Goal: Task Accomplishment & Management: Use online tool/utility

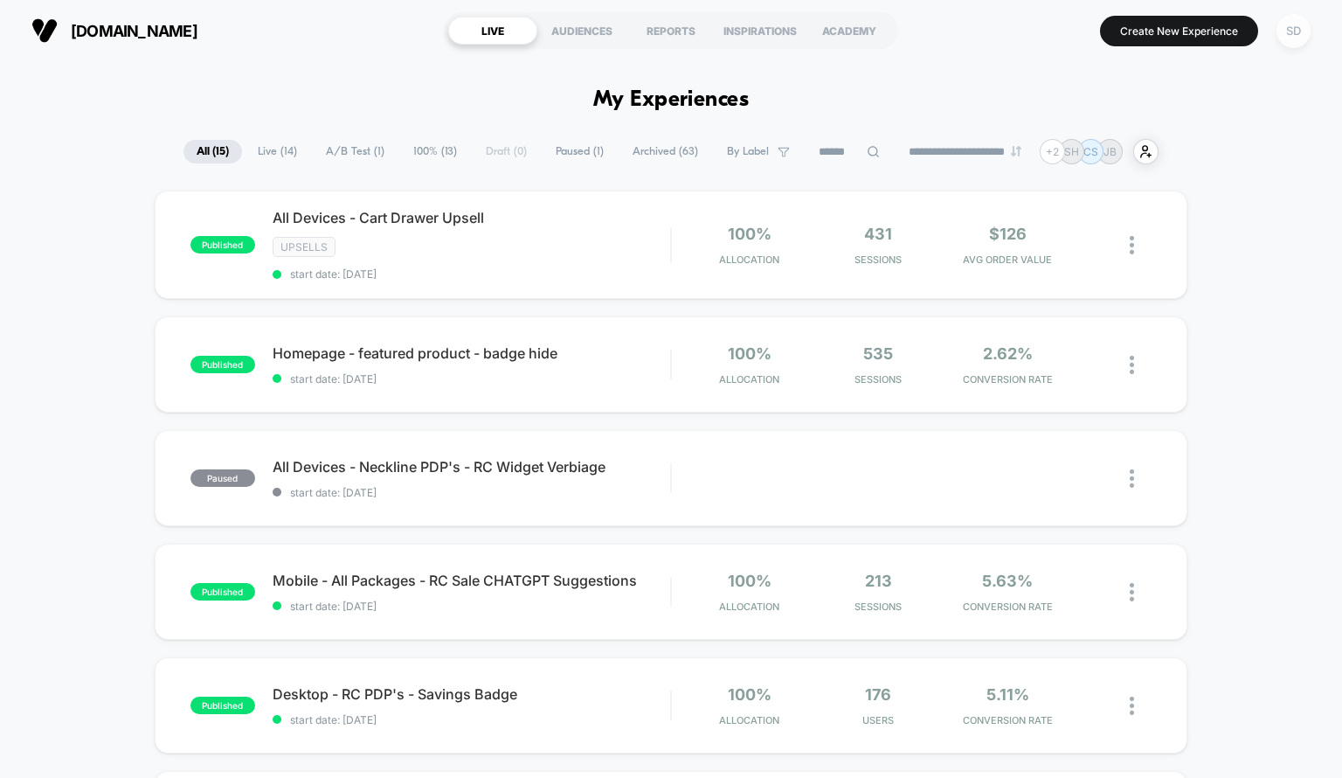
click at [1295, 25] on div "SD" at bounding box center [1294, 31] width 34 height 34
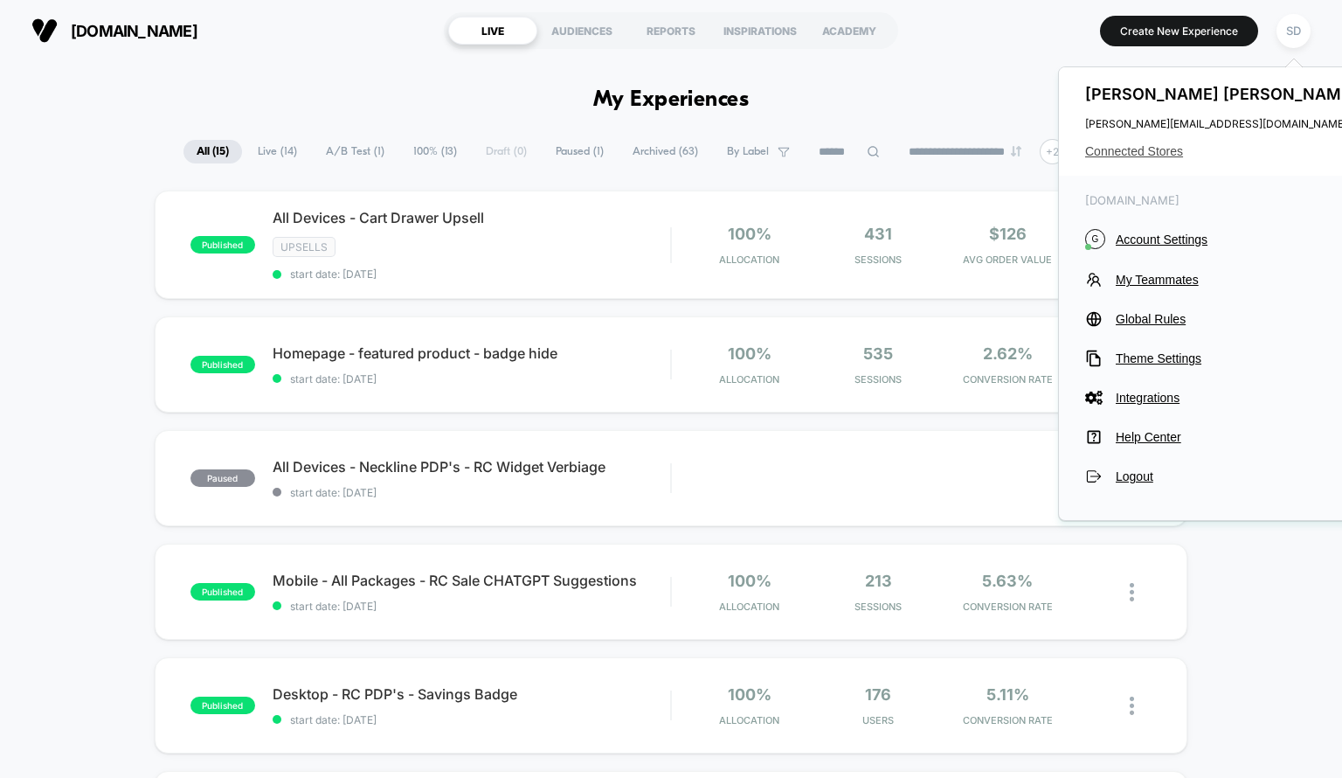
click at [1122, 149] on span "Connected Stores" at bounding box center [1223, 151] width 276 height 14
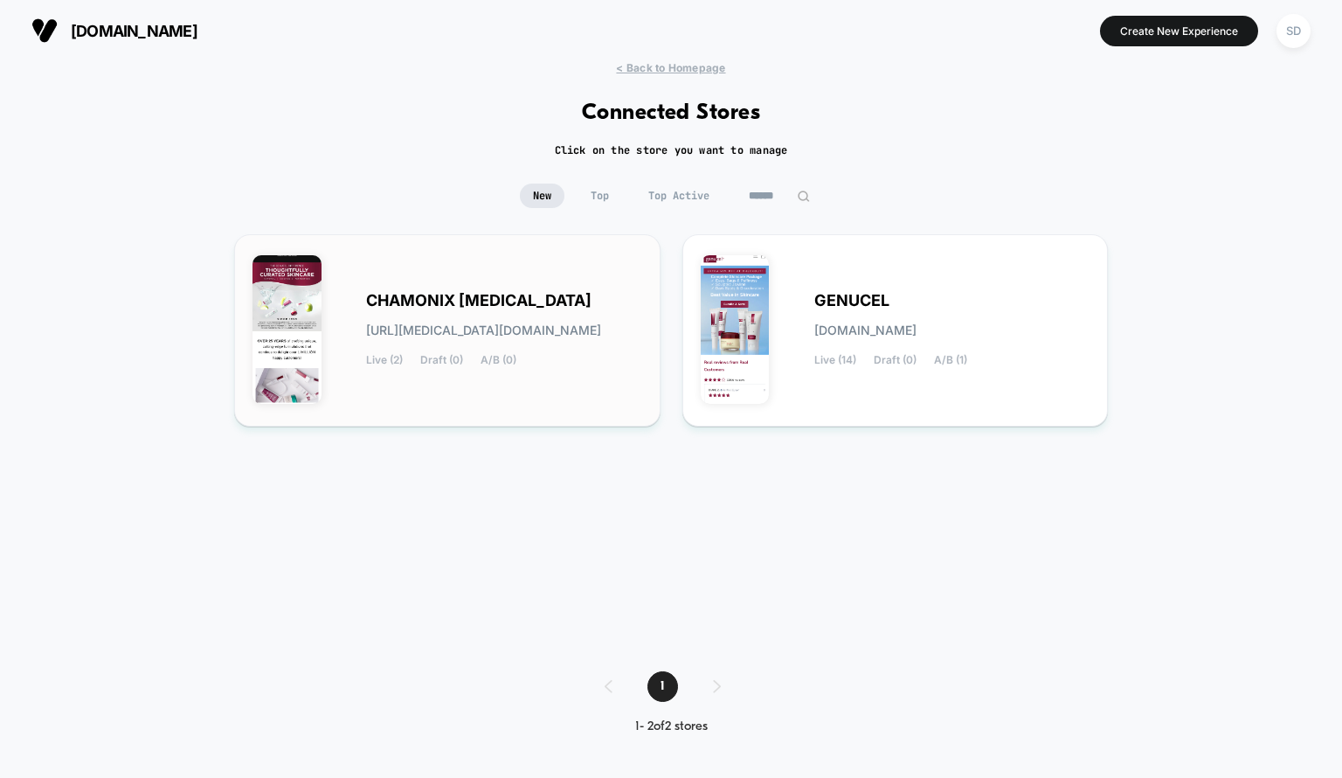
click at [572, 335] on span "[URL][MEDICAL_DATA][DOMAIN_NAME]" at bounding box center [483, 330] width 235 height 12
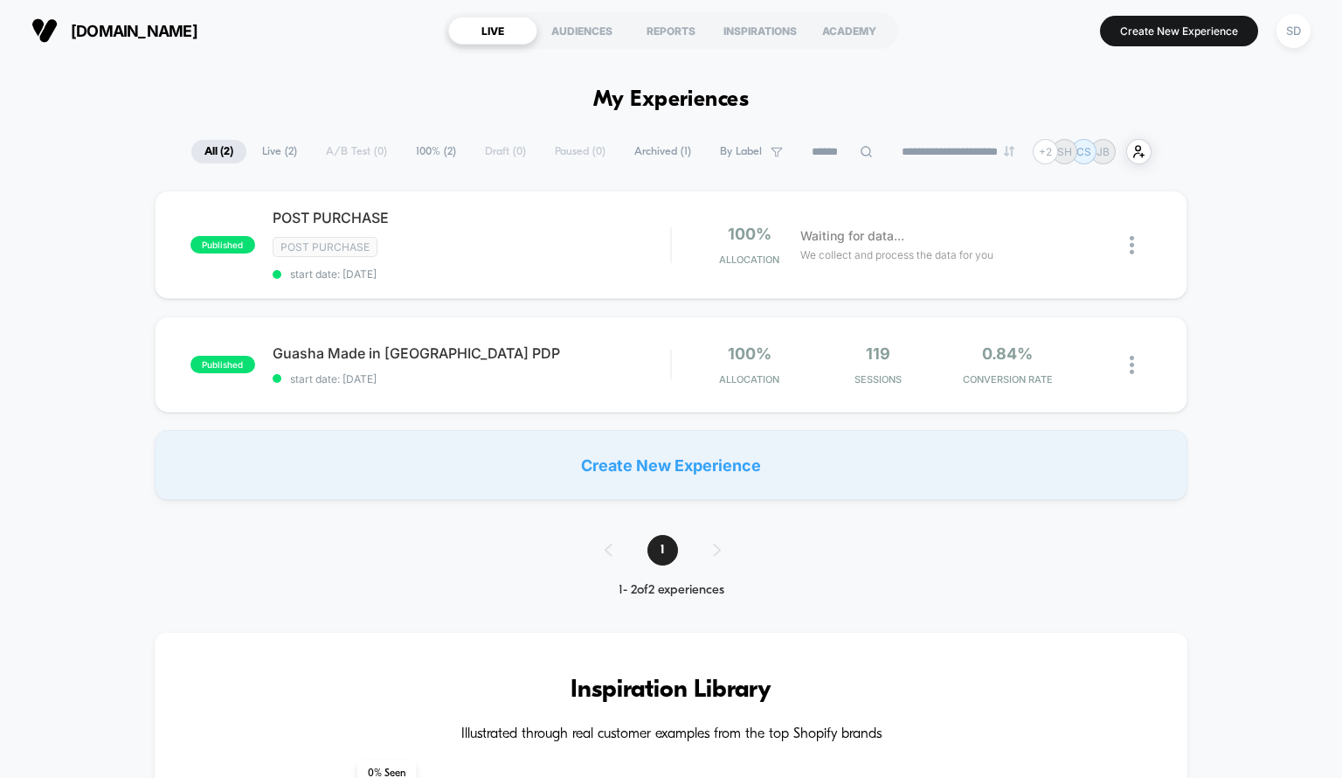
click at [1249, 155] on div "**********" at bounding box center [671, 151] width 1342 height 25
click at [524, 342] on div "published Guasha Made in [GEOGRAPHIC_DATA] PDP start date: [DATE] 100% Allocati…" at bounding box center [672, 364] width 1034 height 96
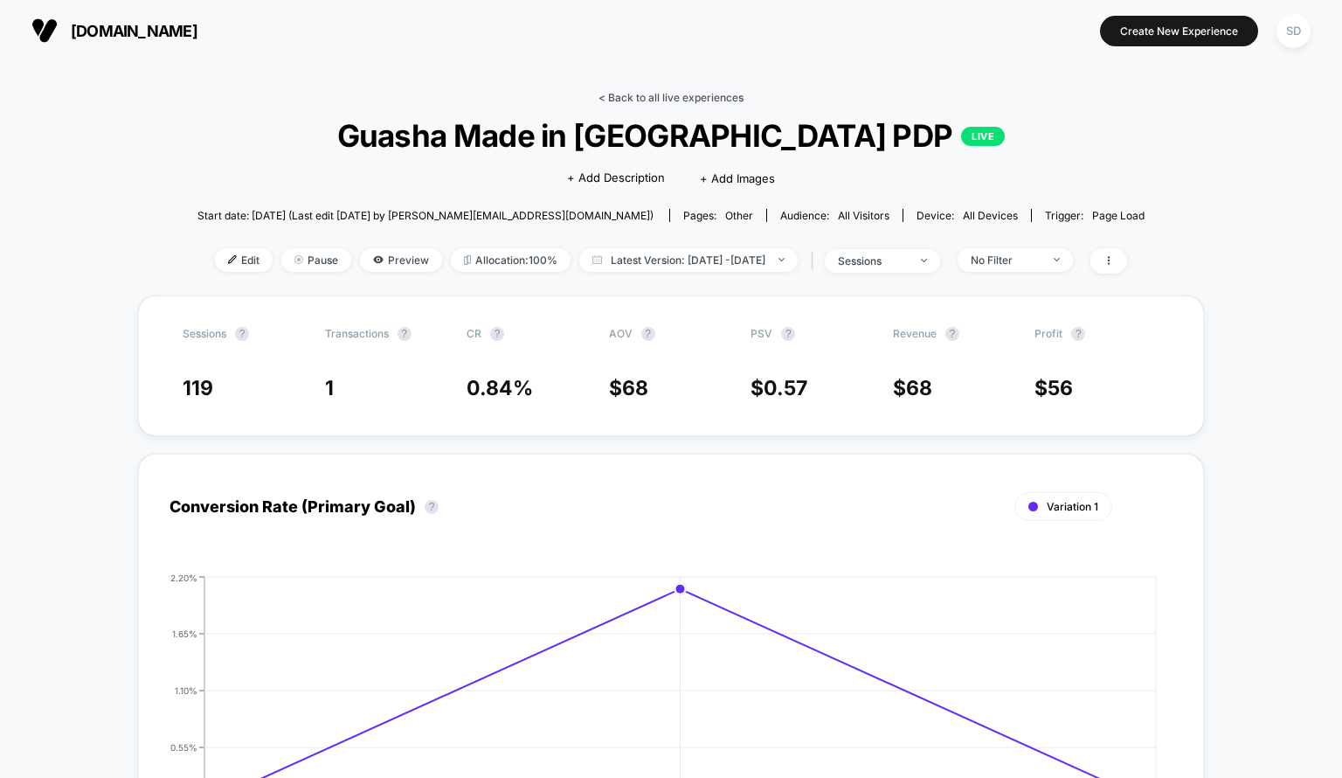
click at [692, 99] on link "< Back to all live experiences" at bounding box center [671, 97] width 145 height 13
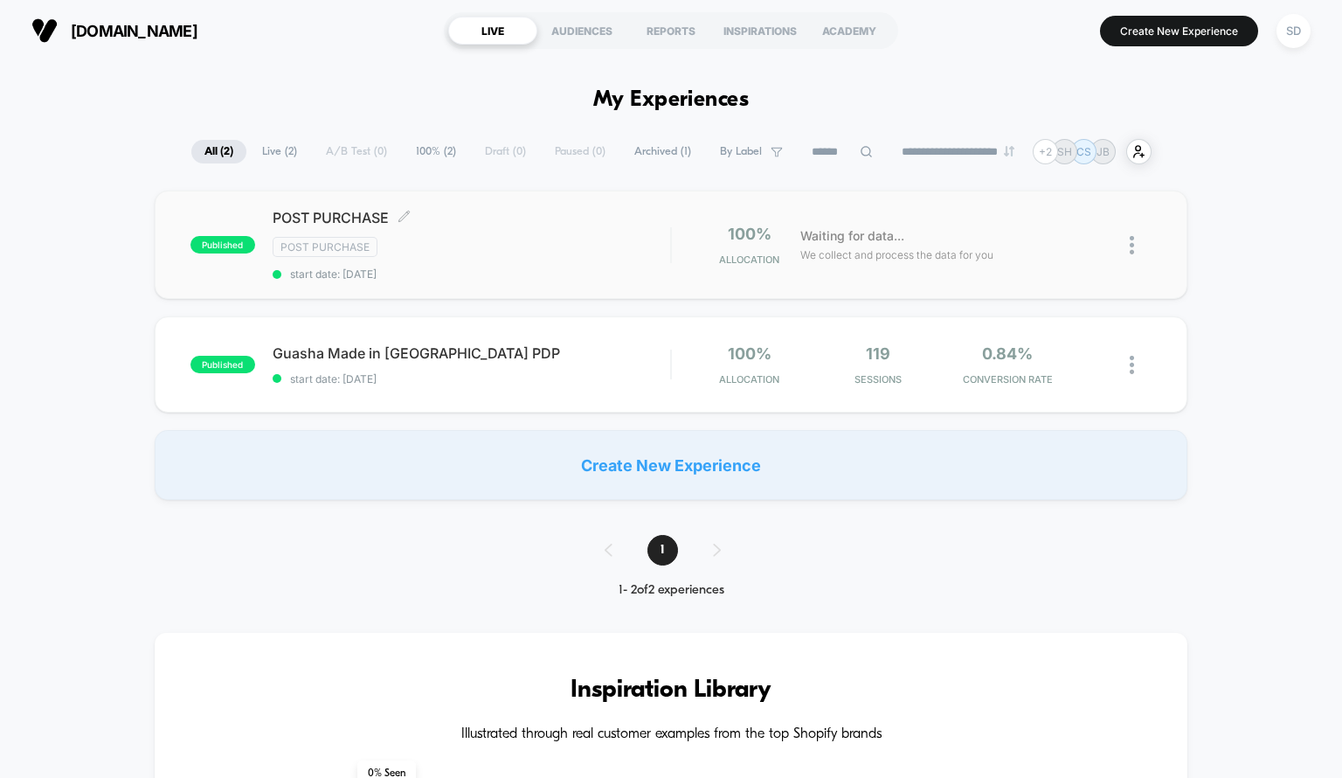
click at [489, 256] on div "POST PURCHASE Click to edit experience details Click to edit experience details…" at bounding box center [472, 245] width 399 height 72
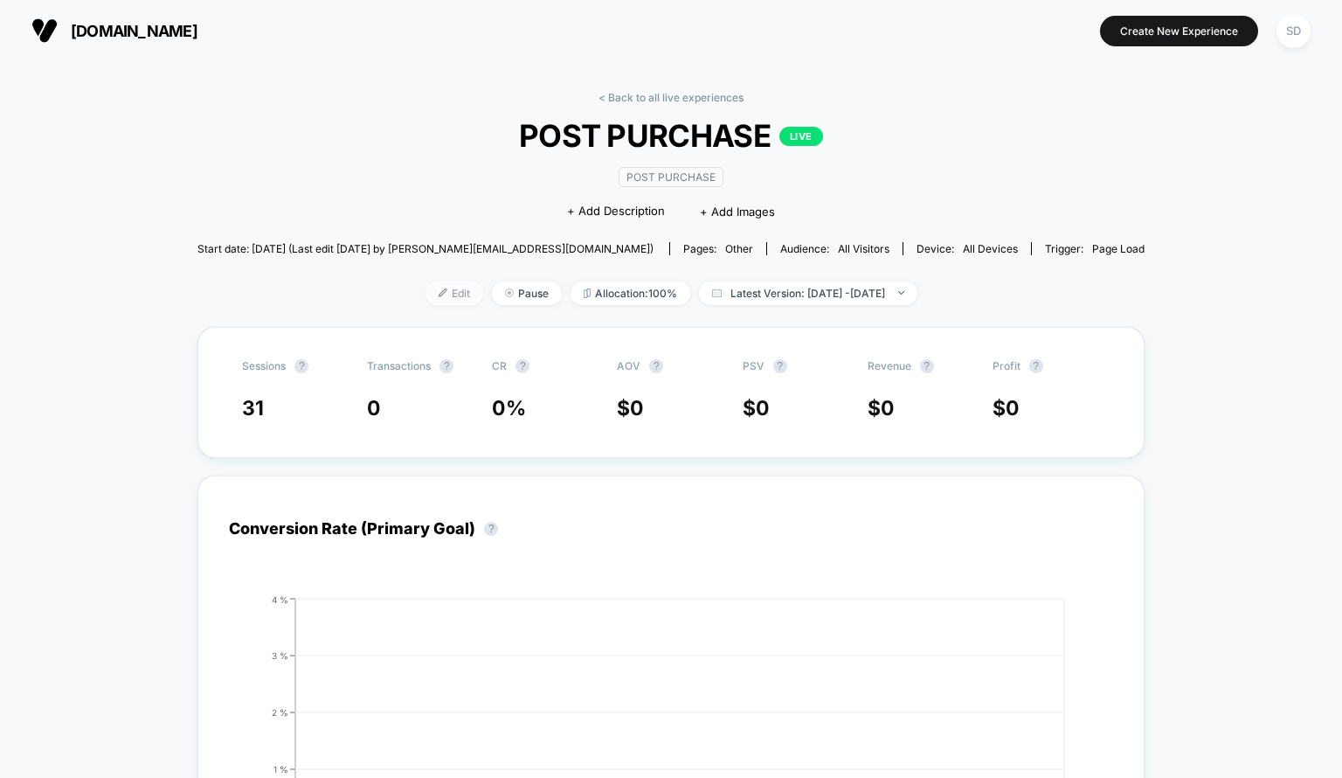
click at [426, 288] on span "Edit" at bounding box center [455, 293] width 58 height 24
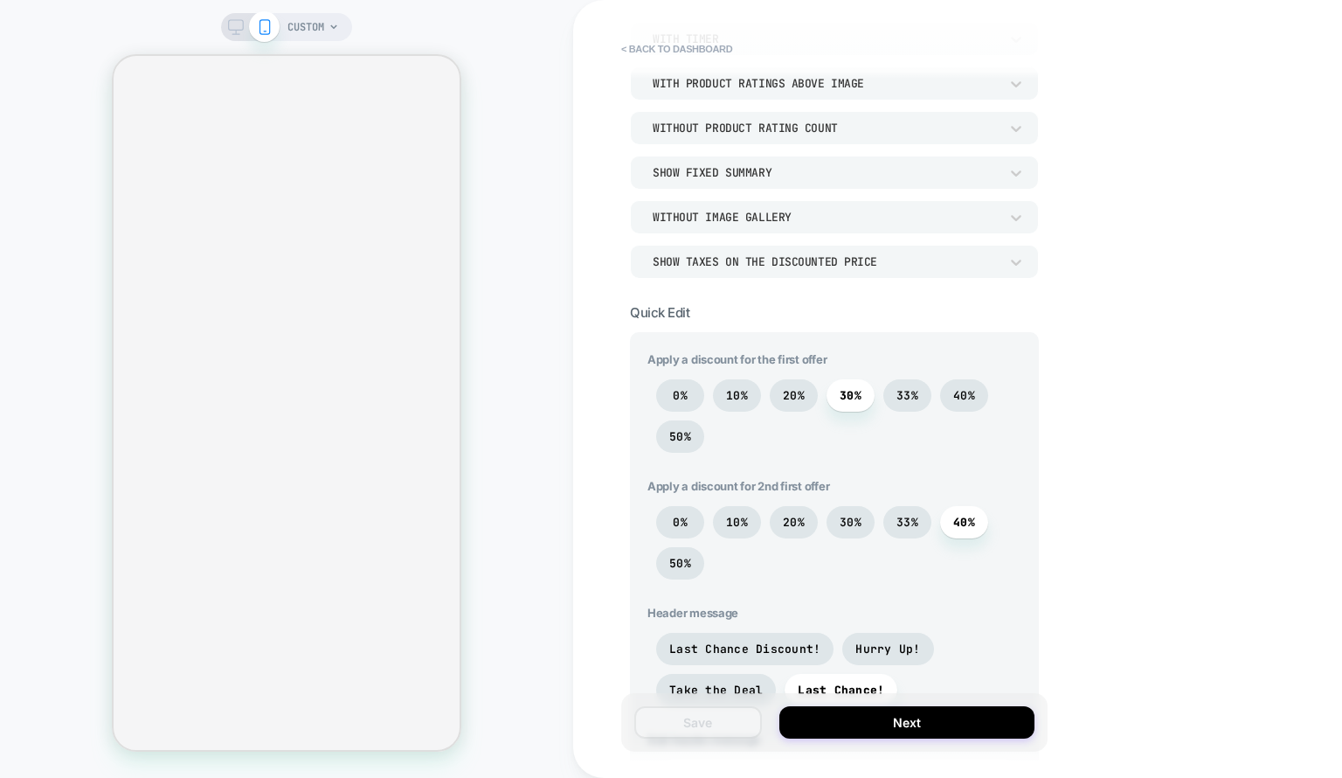
scroll to position [283, 0]
click at [697, 446] on span "50%" at bounding box center [680, 434] width 48 height 32
click at [703, 565] on span "50%" at bounding box center [680, 560] width 48 height 32
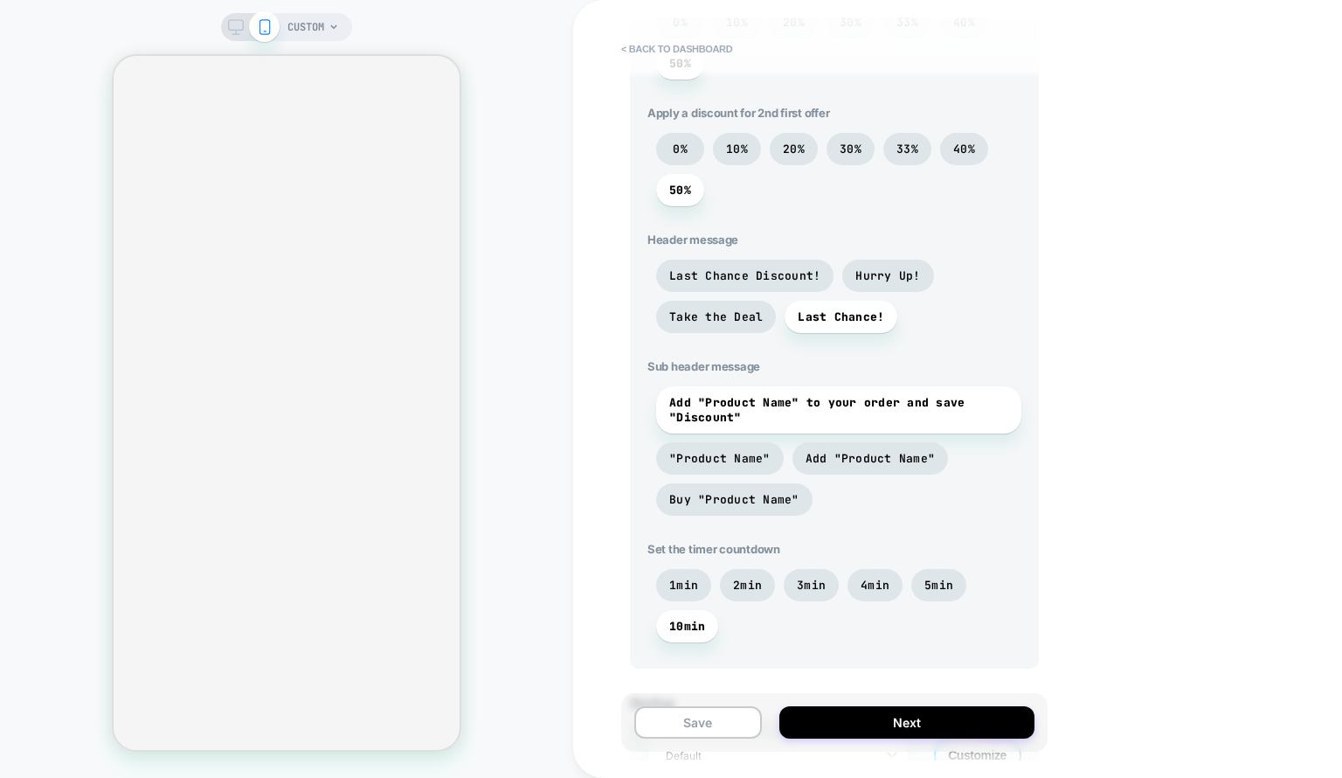
scroll to position [651, 0]
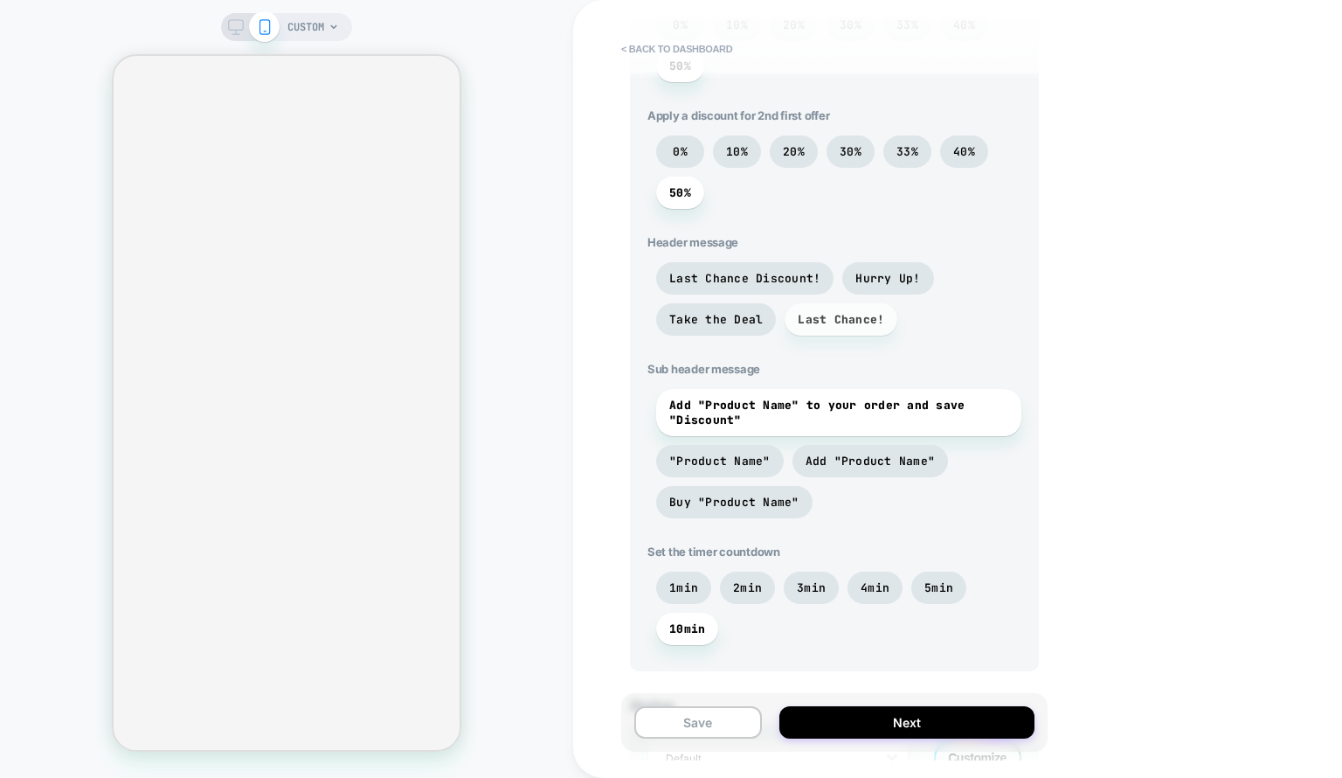
click at [815, 314] on span "Last Chance!" at bounding box center [841, 319] width 87 height 15
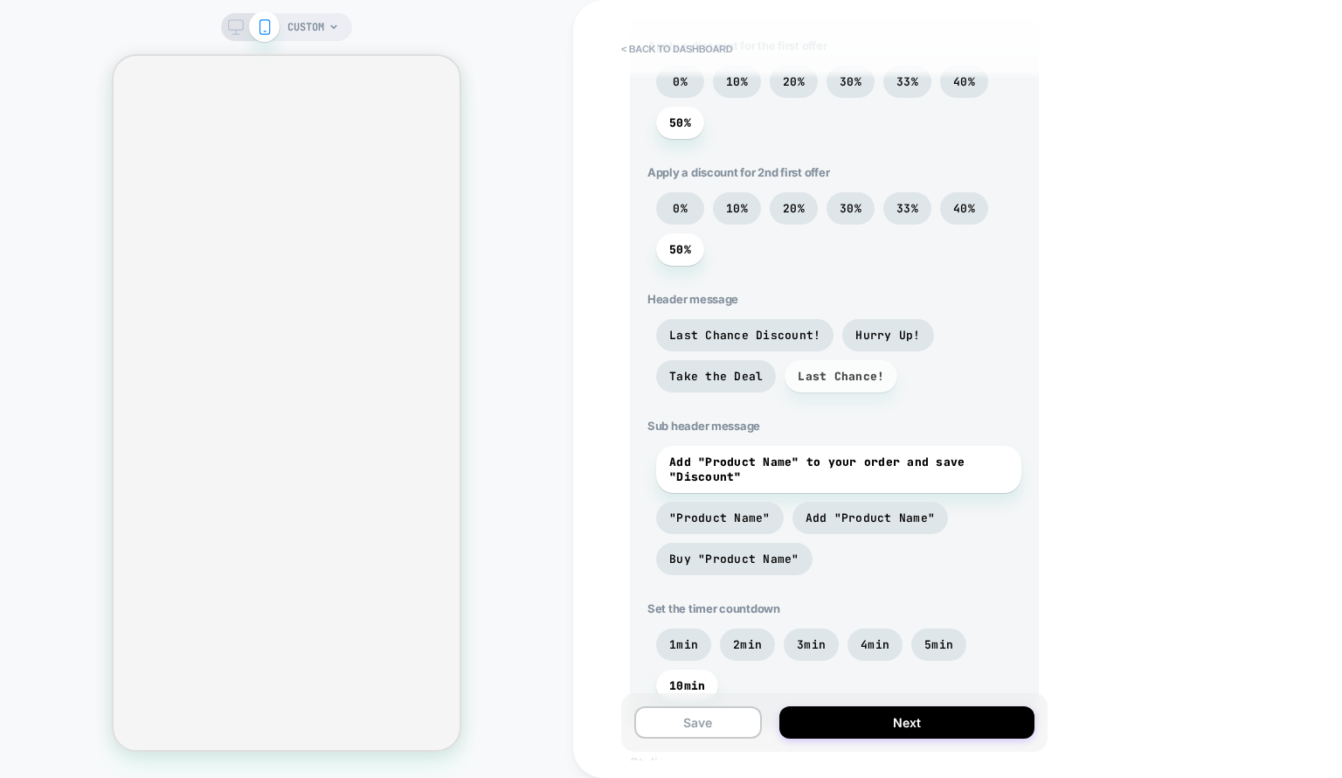
scroll to position [591, 0]
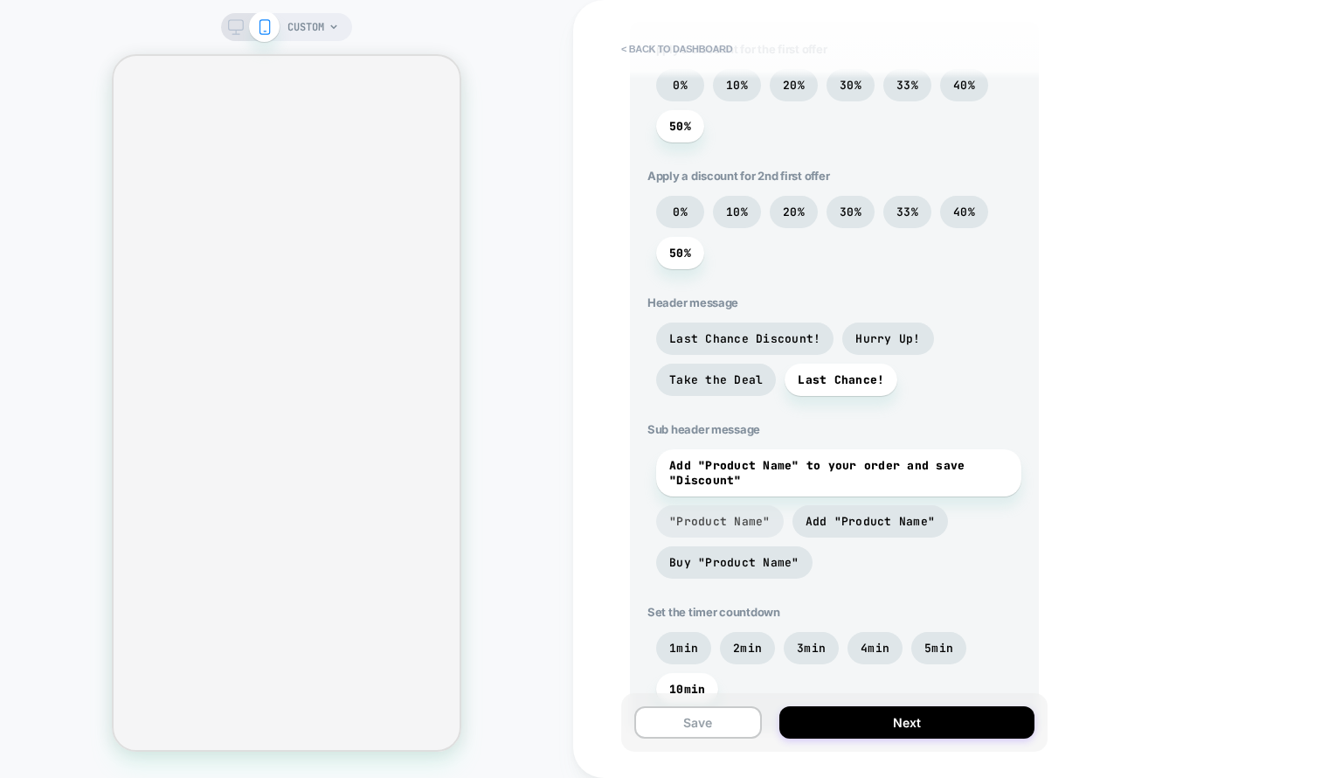
click at [739, 523] on span ""Product Name"" at bounding box center [719, 521] width 101 height 15
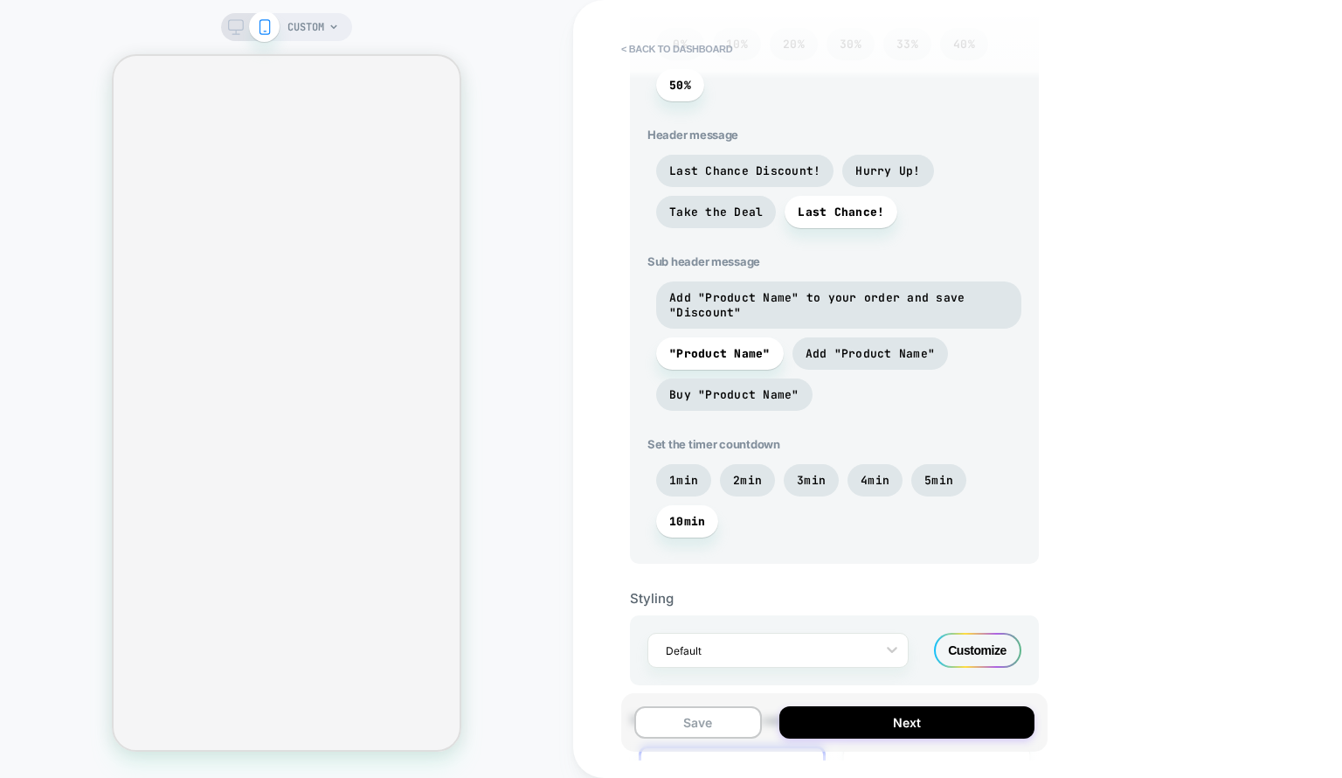
scroll to position [756, 0]
click at [870, 357] on span "Add "Product Name"" at bounding box center [871, 356] width 130 height 15
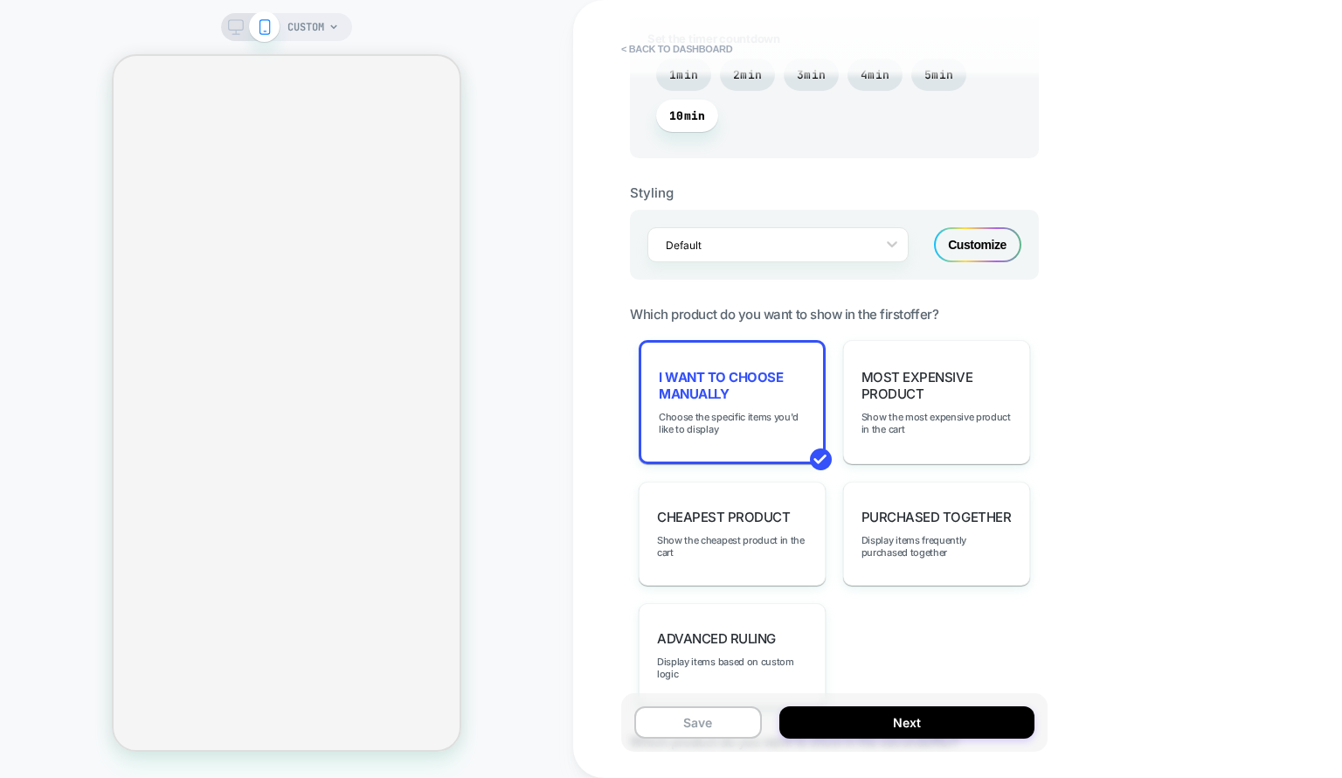
scroll to position [1164, 0]
click at [902, 717] on button "Next" at bounding box center [907, 722] width 255 height 32
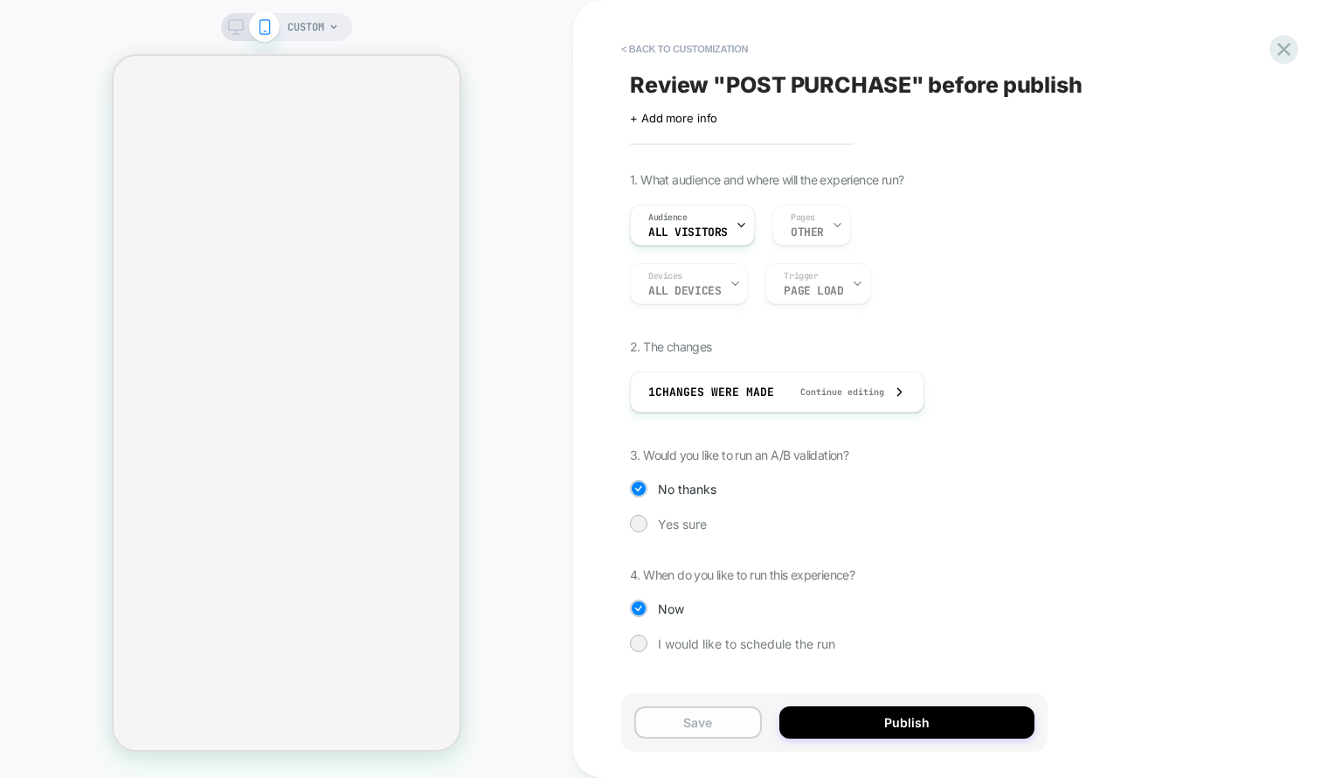
click at [717, 714] on button "Save" at bounding box center [698, 722] width 128 height 32
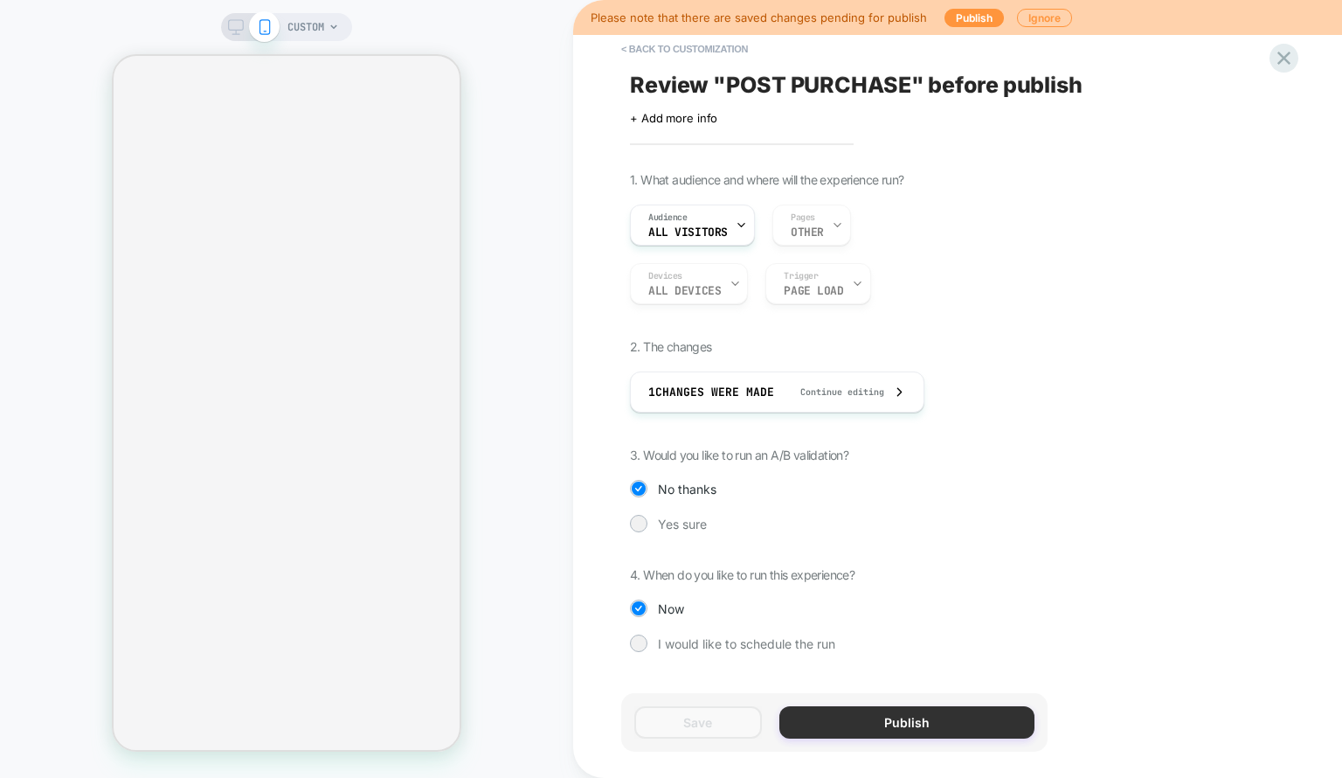
click at [903, 731] on button "Publish" at bounding box center [907, 722] width 255 height 32
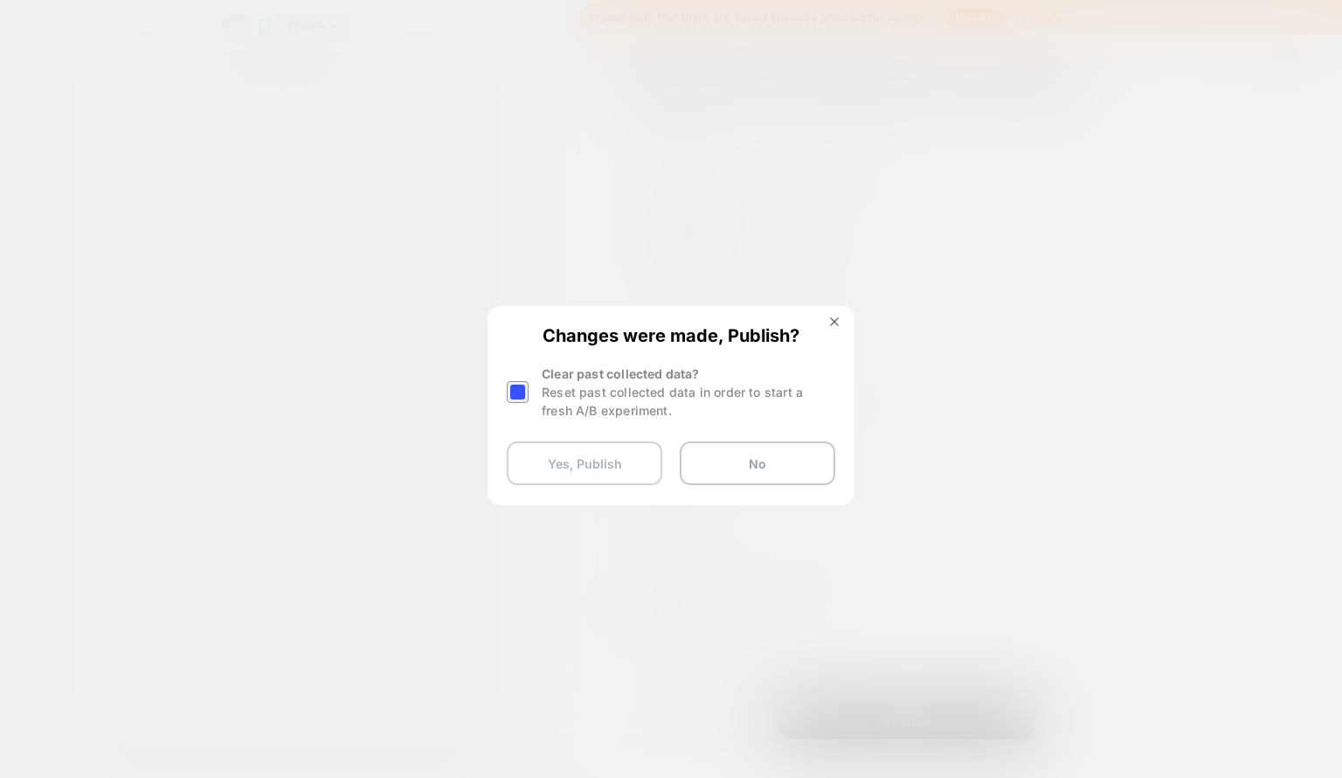
click at [609, 473] on button "Yes, Publish" at bounding box center [585, 463] width 156 height 44
